Goal: Task Accomplishment & Management: Use online tool/utility

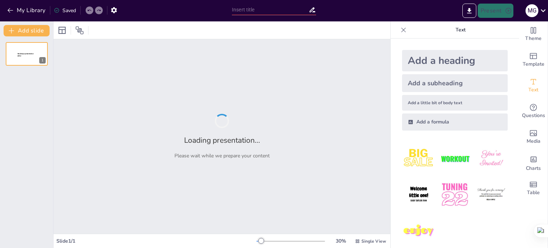
type input "Наукові знання та технічні здобутки в [GEOGRAPHIC_DATA]: освіта, астрономія, ме…"
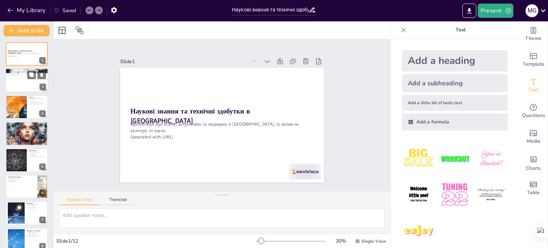
click at [26, 80] on div at bounding box center [26, 80] width 43 height 24
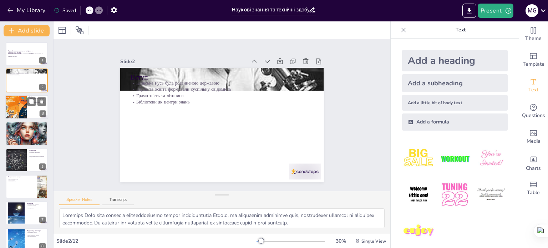
click at [23, 100] on div at bounding box center [16, 107] width 36 height 24
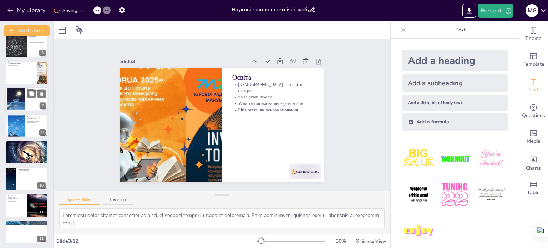
scroll to position [115, 0]
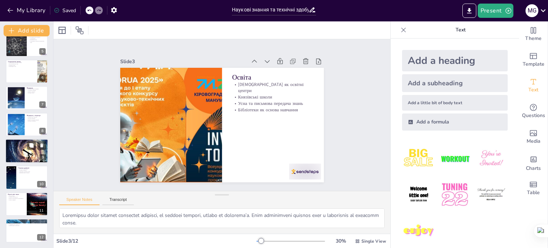
click at [26, 147] on div at bounding box center [26, 150] width 43 height 43
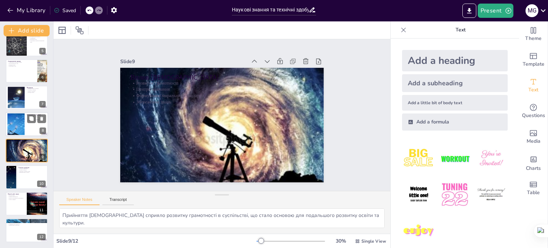
click at [21, 126] on div at bounding box center [16, 124] width 40 height 22
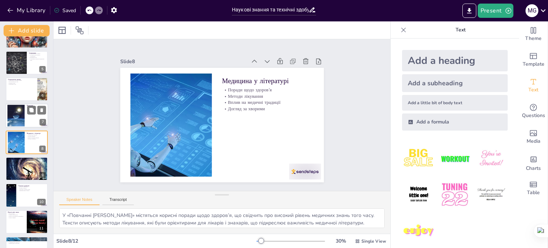
click at [19, 109] on div at bounding box center [16, 116] width 40 height 22
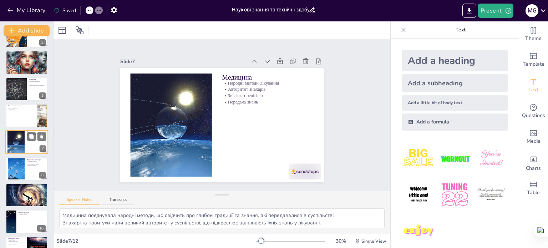
click at [19, 109] on p "Передача знань" at bounding box center [21, 109] width 27 height 1
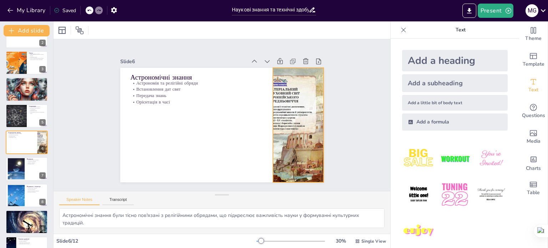
click at [291, 104] on div at bounding box center [297, 133] width 90 height 122
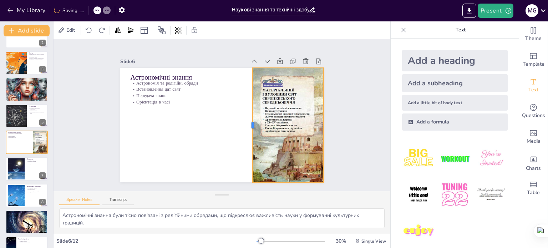
drag, startPoint x: 266, startPoint y: 122, endPoint x: 251, endPoint y: 112, distance: 18.0
click at [251, 112] on div at bounding box center [250, 125] width 6 height 114
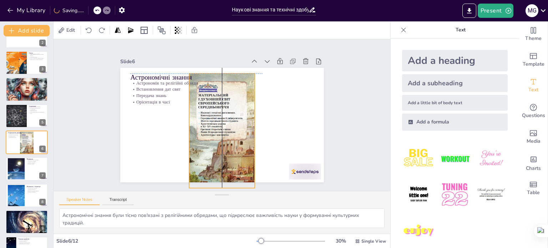
drag, startPoint x: 292, startPoint y: 113, endPoint x: 225, endPoint y: 118, distance: 68.0
click at [225, 118] on div at bounding box center [229, 130] width 80 height 115
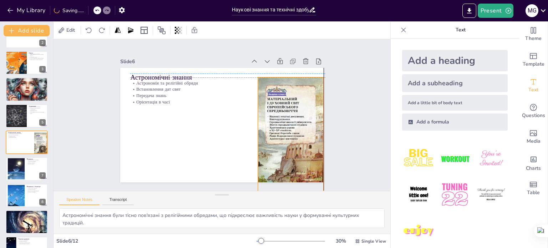
drag, startPoint x: 248, startPoint y: 117, endPoint x: 297, endPoint y: 121, distance: 48.7
click at [297, 121] on div at bounding box center [298, 134] width 80 height 115
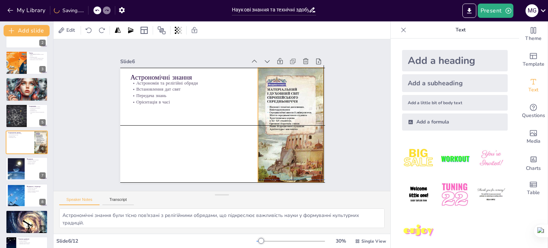
drag, startPoint x: 297, startPoint y: 121, endPoint x: 298, endPoint y: 108, distance: 12.2
click at [298, 108] on div at bounding box center [298, 125] width 80 height 115
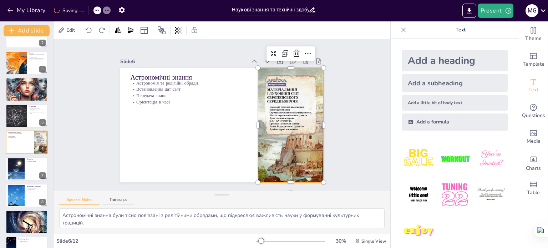
click at [349, 100] on div "Slide 1 Наукові знання та технічні здобутки в Русі Презентація про освіту, астр…" at bounding box center [221, 115] width 337 height 152
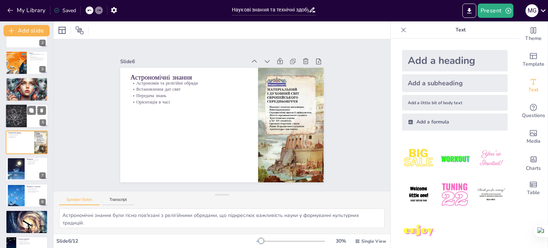
click at [28, 114] on div at bounding box center [26, 116] width 43 height 24
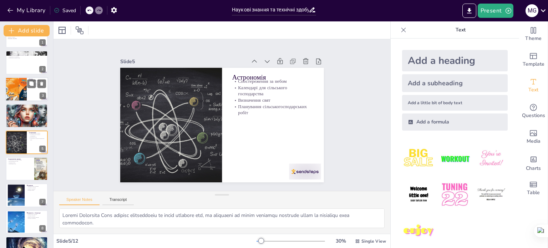
click at [20, 83] on div at bounding box center [16, 89] width 36 height 24
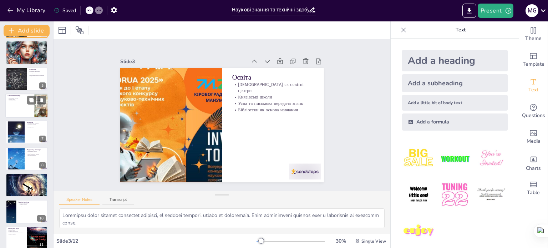
scroll to position [115, 0]
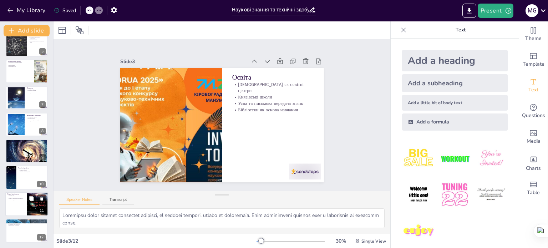
click at [13, 202] on div at bounding box center [26, 204] width 43 height 24
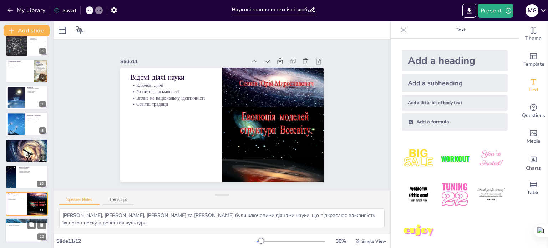
click at [24, 227] on div at bounding box center [26, 230] width 43 height 24
type textarea "Київська Русь зробила значний внесок у розвиток освіти, медицини та астрономії,…"
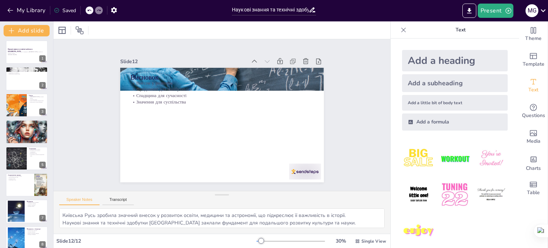
scroll to position [0, 0]
